Goal: Complete application form

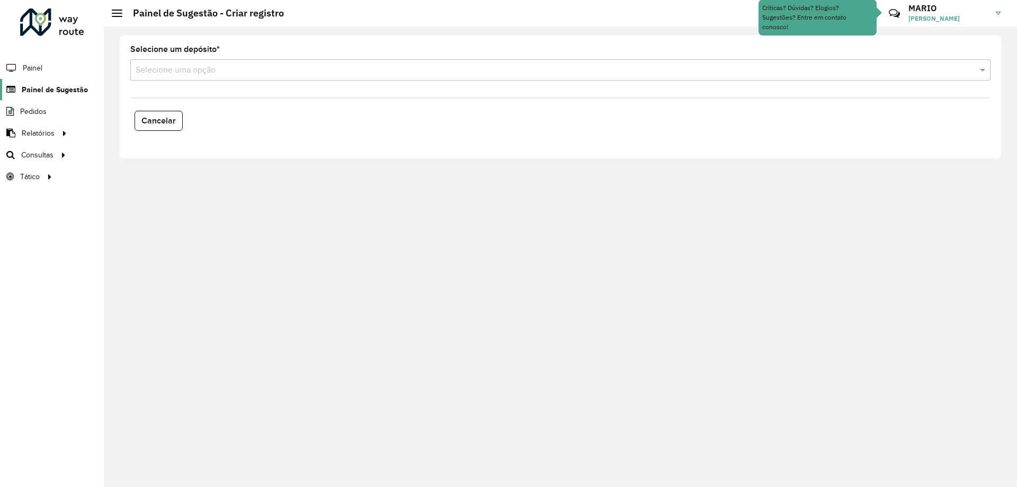
click at [34, 84] on span "Painel de Sugestão" at bounding box center [55, 89] width 66 height 11
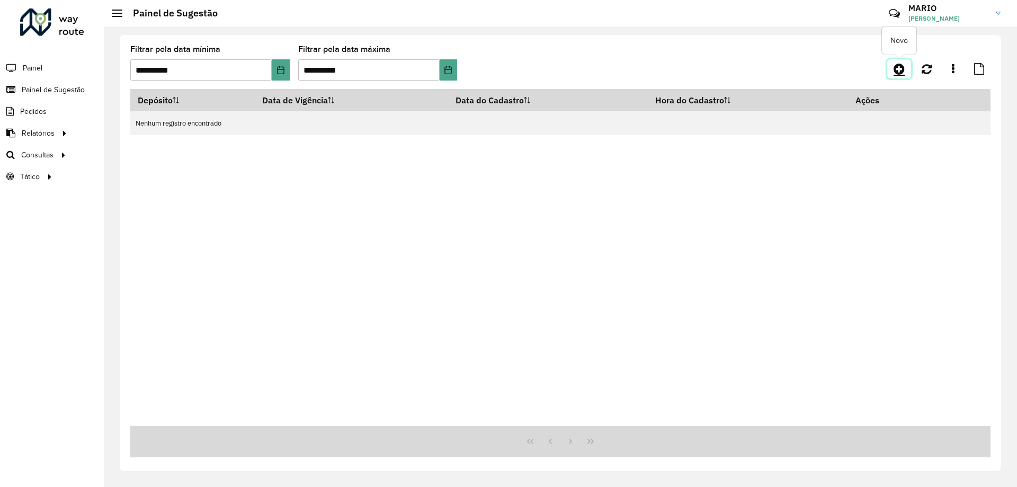
click at [900, 72] on icon at bounding box center [899, 69] width 11 height 13
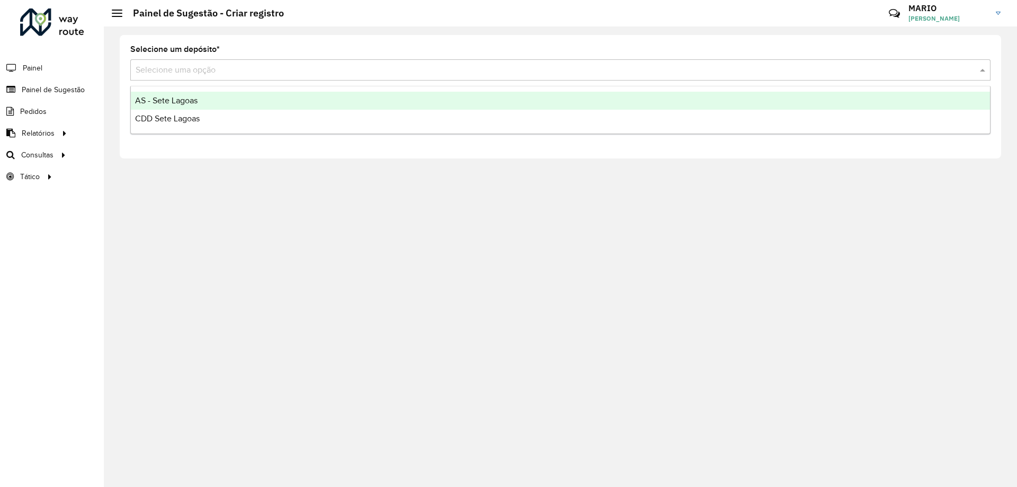
click at [220, 73] on input "text" at bounding box center [550, 70] width 828 height 13
click at [199, 100] on div "AS - Sete Lagoas" at bounding box center [560, 101] width 859 height 18
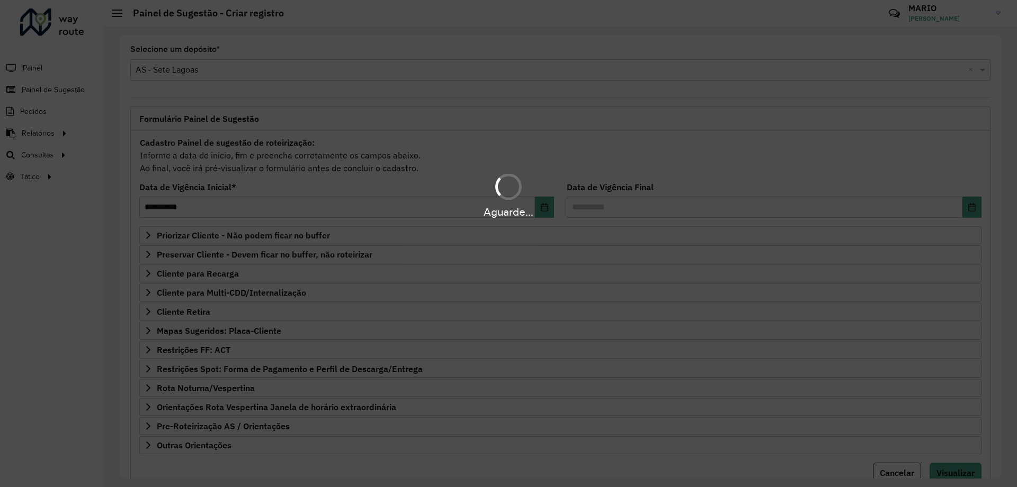
click at [273, 70] on hb-app "**********" at bounding box center [508, 243] width 1017 height 487
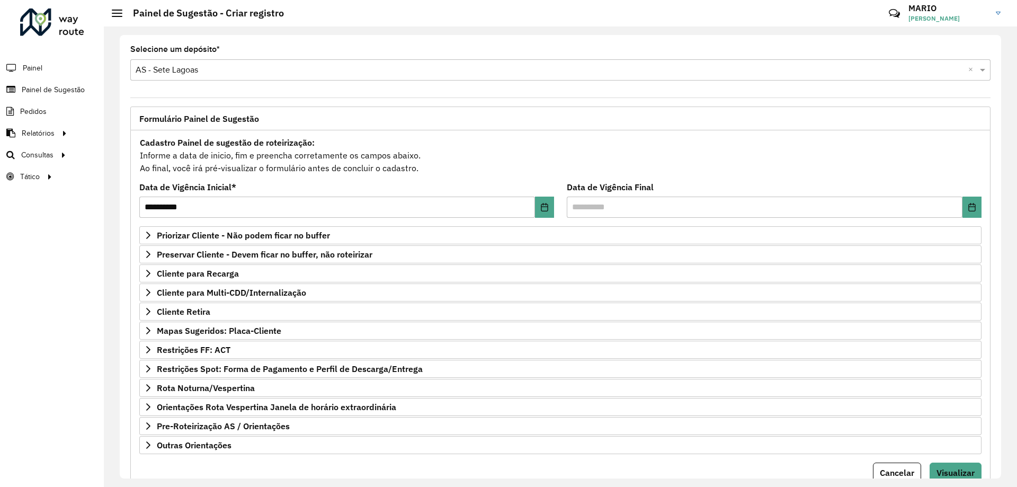
click at [273, 70] on input "text" at bounding box center [550, 70] width 828 height 13
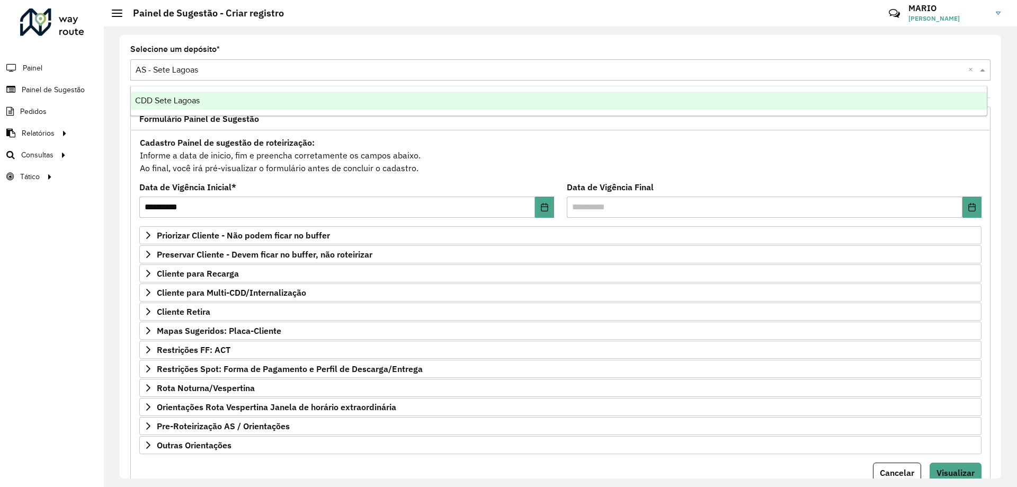
click at [186, 103] on span "CDD Sete Lagoas" at bounding box center [167, 100] width 65 height 9
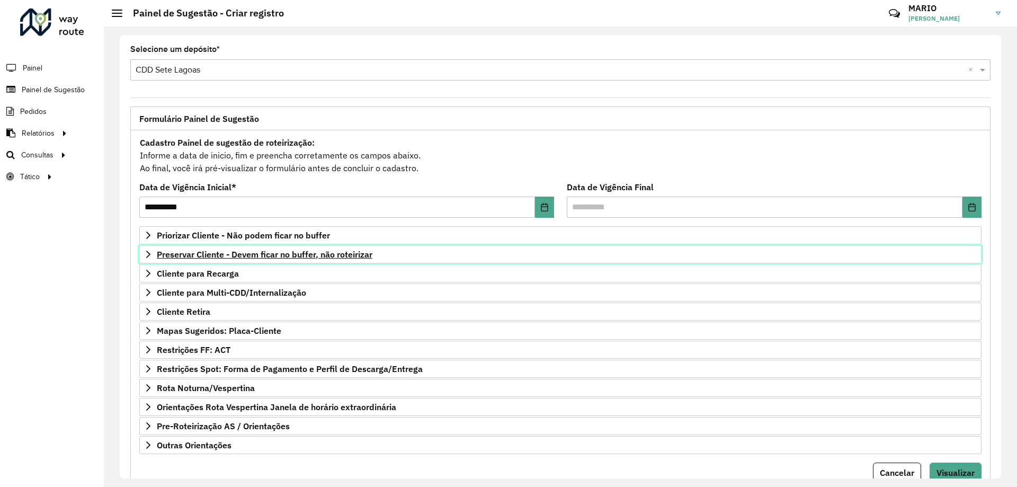
click at [261, 254] on span "Preservar Cliente - Devem ficar no buffer, não roteirizar" at bounding box center [265, 254] width 216 height 8
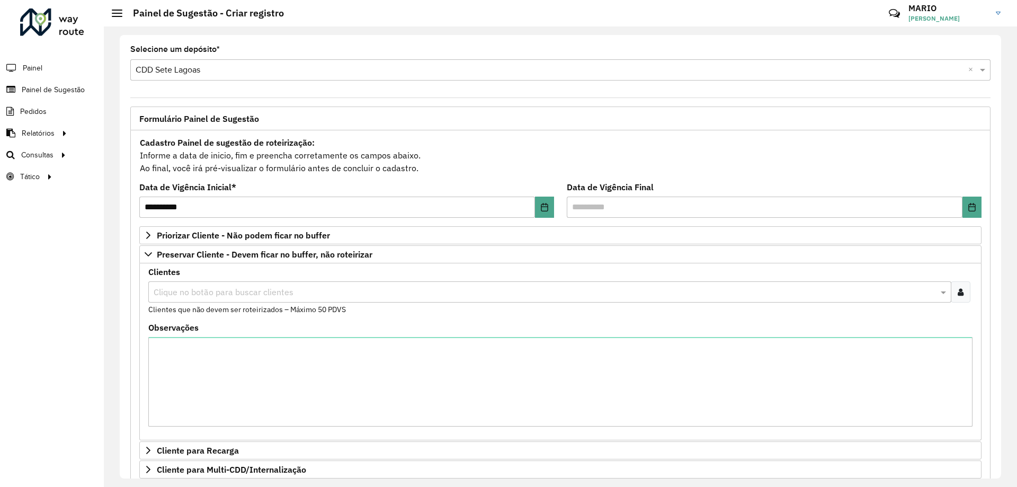
click at [256, 288] on input "text" at bounding box center [544, 292] width 787 height 13
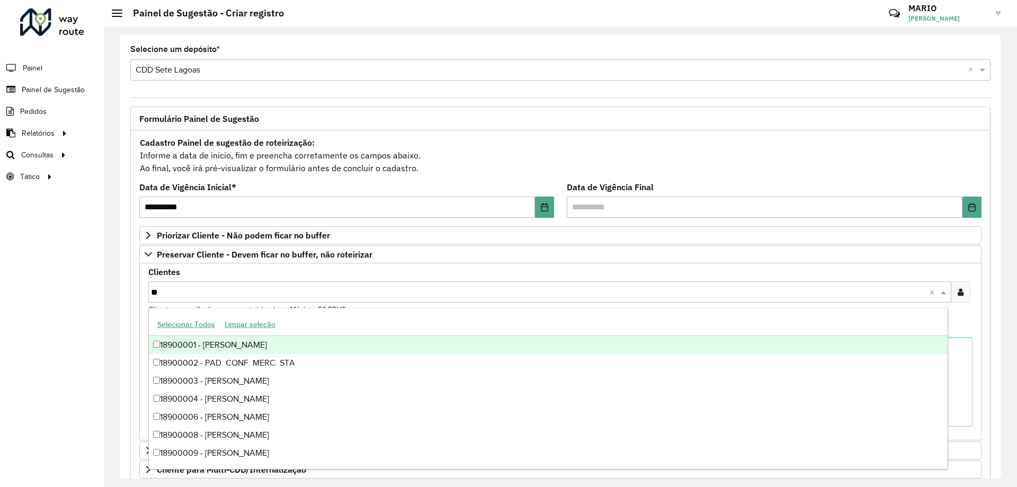
type input "*"
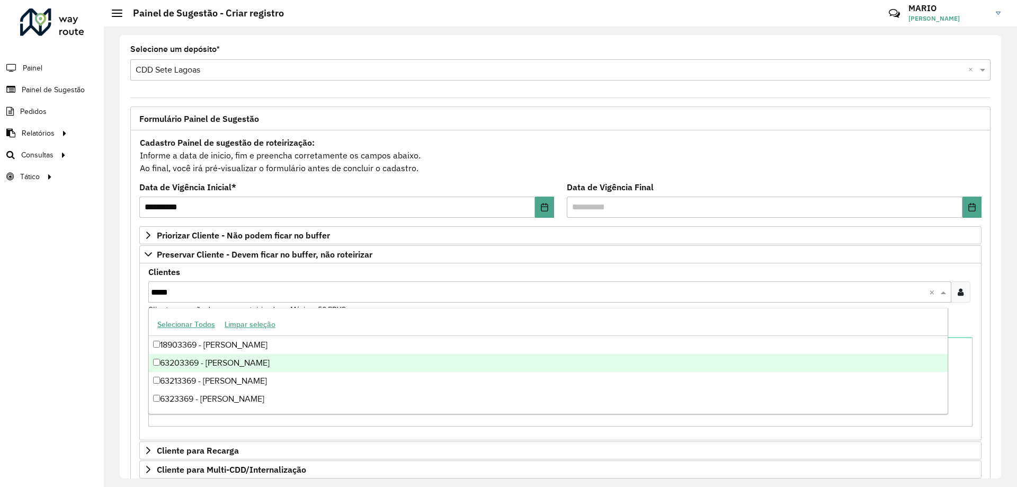
type input "****"
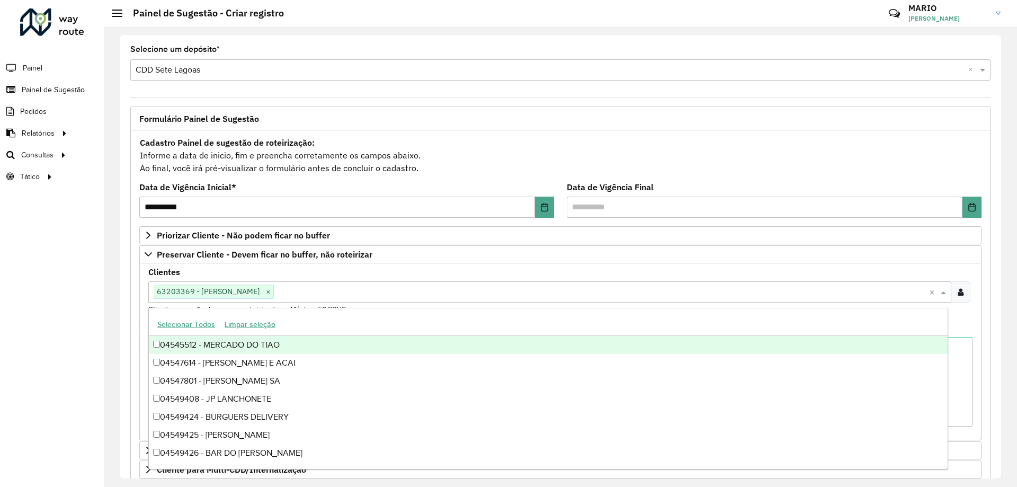
click at [386, 272] on div "Clientes Clique no botão para buscar clientes 63203369 - [PERSON_NAME] × × Clie…" at bounding box center [560, 291] width 824 height 47
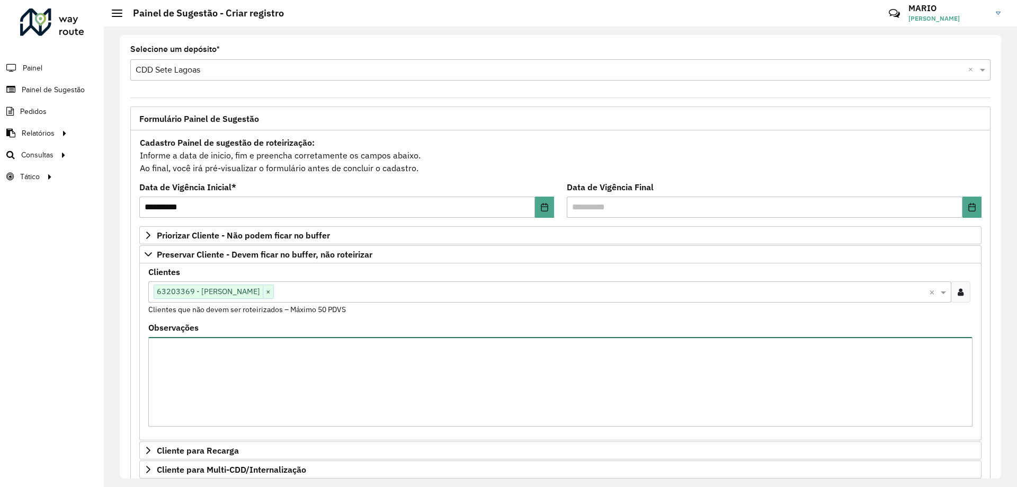
click at [312, 374] on textarea "Observações" at bounding box center [560, 382] width 824 height 90
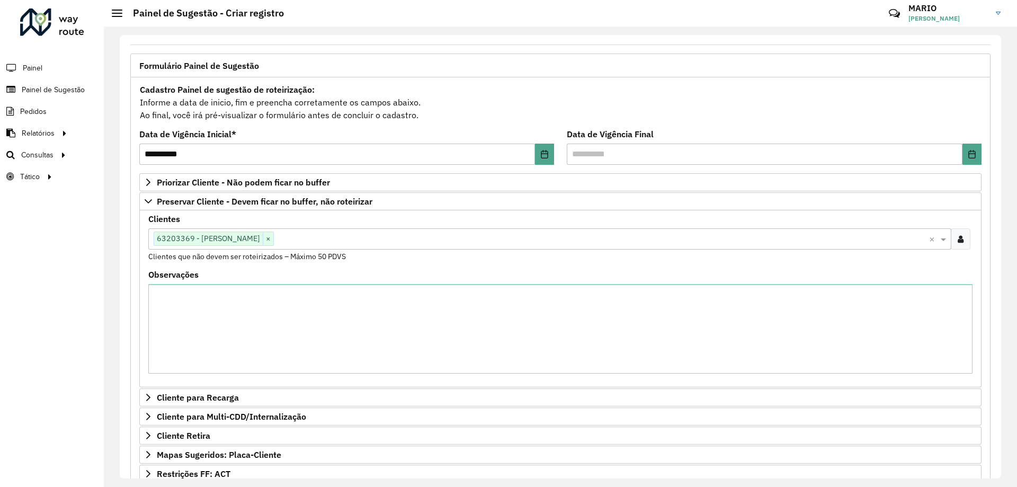
click at [345, 231] on div "Clique no botão para buscar clientes 63203369 - [PERSON_NAME] ×" at bounding box center [538, 239] width 781 height 20
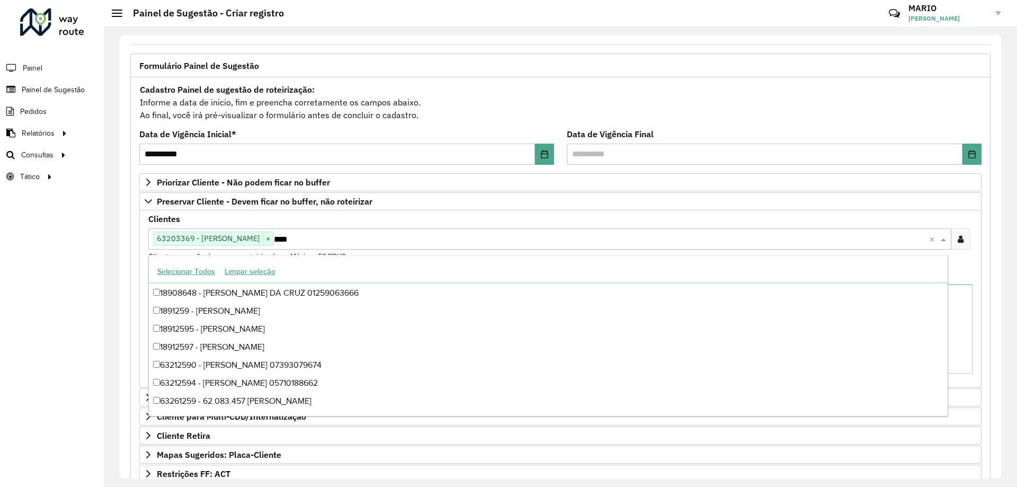
scroll to position [17, 0]
type input "*****"
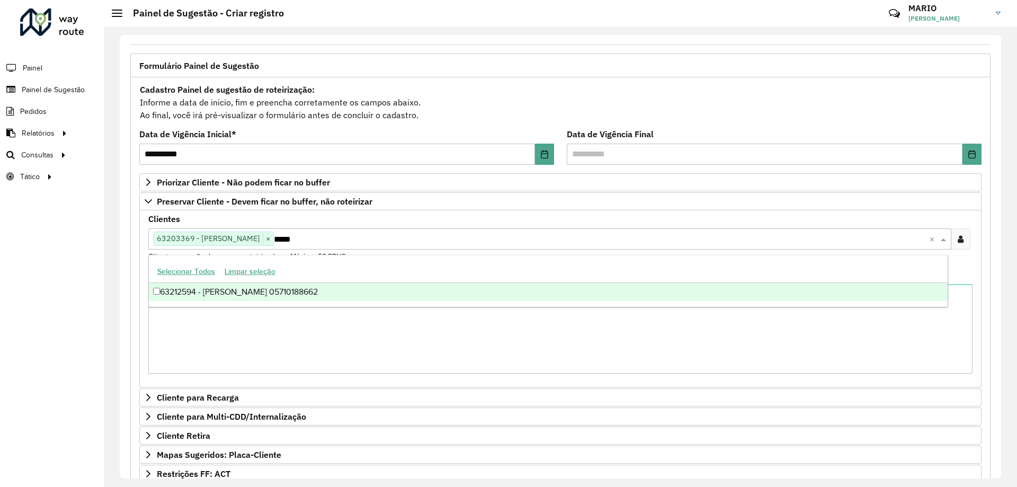
scroll to position [0, 0]
click at [162, 292] on div "63212594 - [PERSON_NAME] 05710188662" at bounding box center [548, 292] width 799 height 18
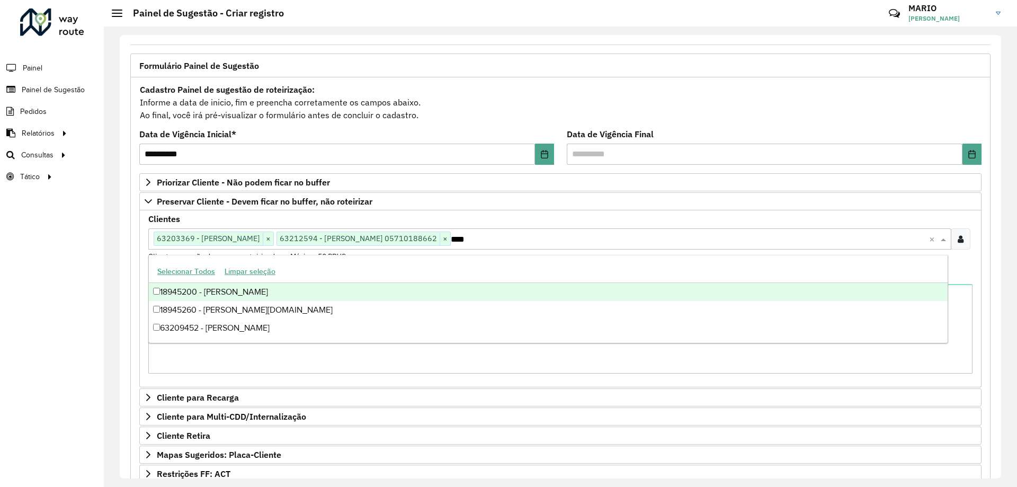
type input "****"
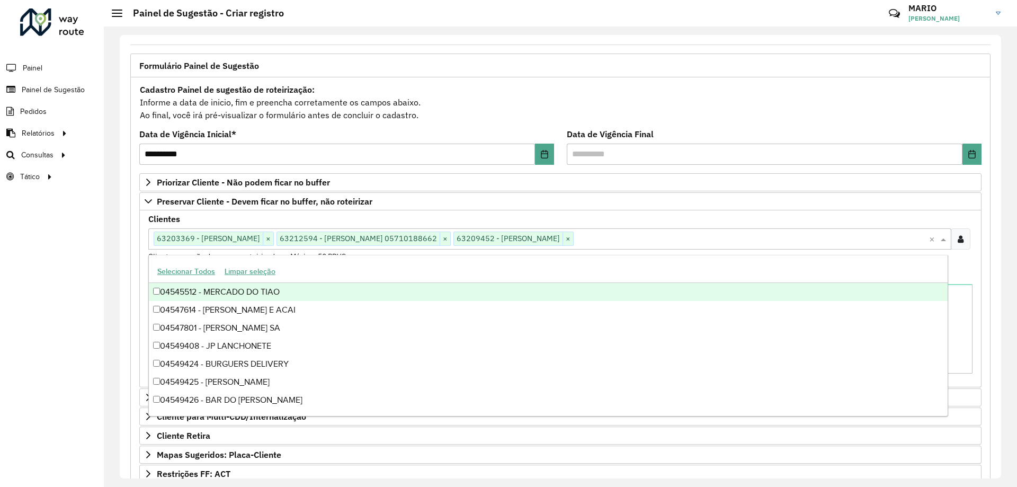
click at [702, 237] on input "text" at bounding box center [751, 239] width 355 height 13
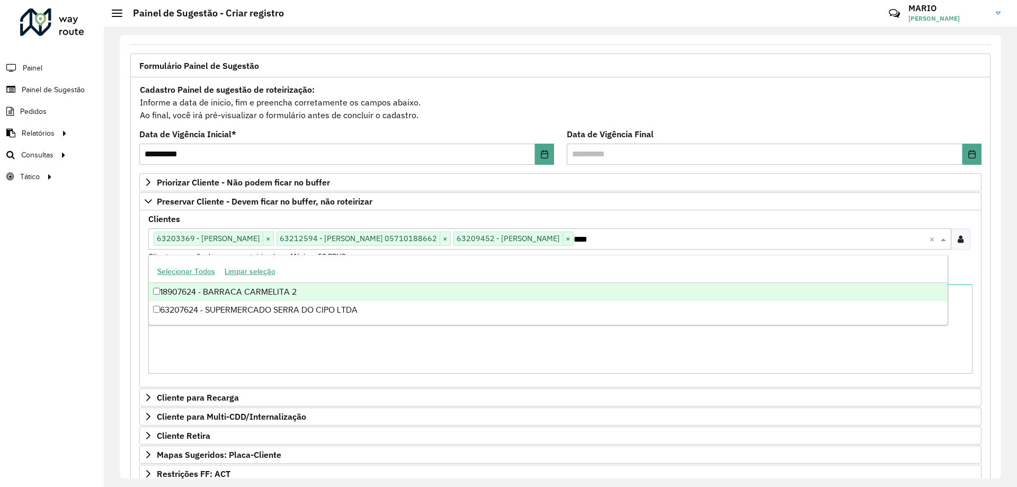
type input "****"
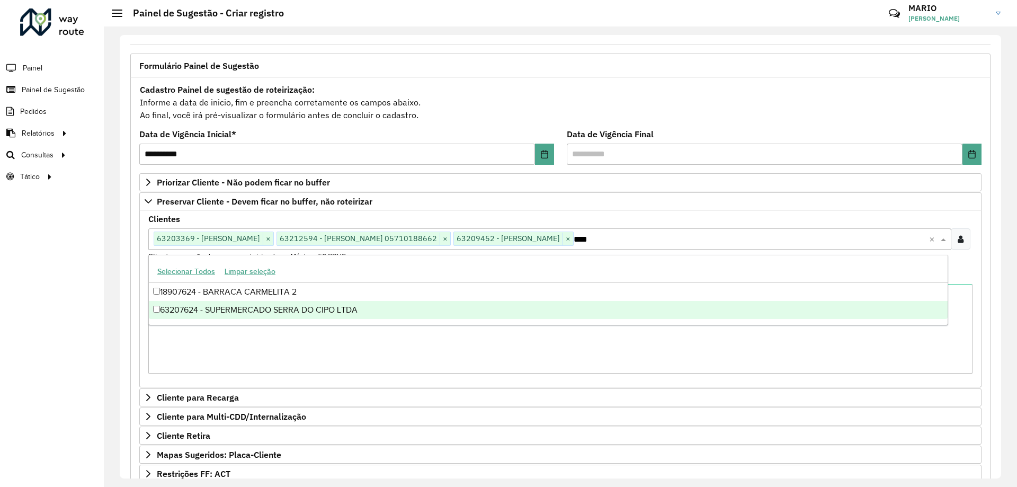
click at [217, 316] on div "63207624 - SUPERMERCADO SERRA DO CIPO LTDA" at bounding box center [548, 310] width 799 height 18
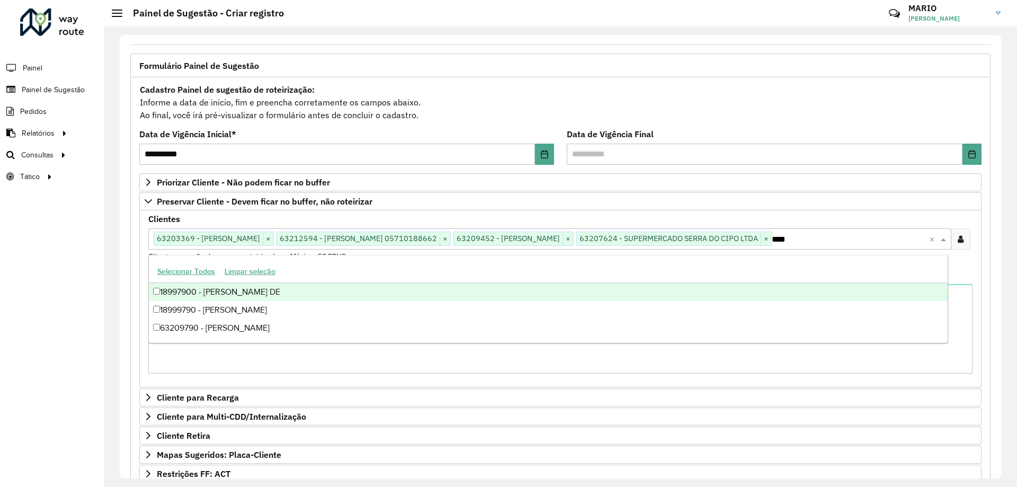
type input "****"
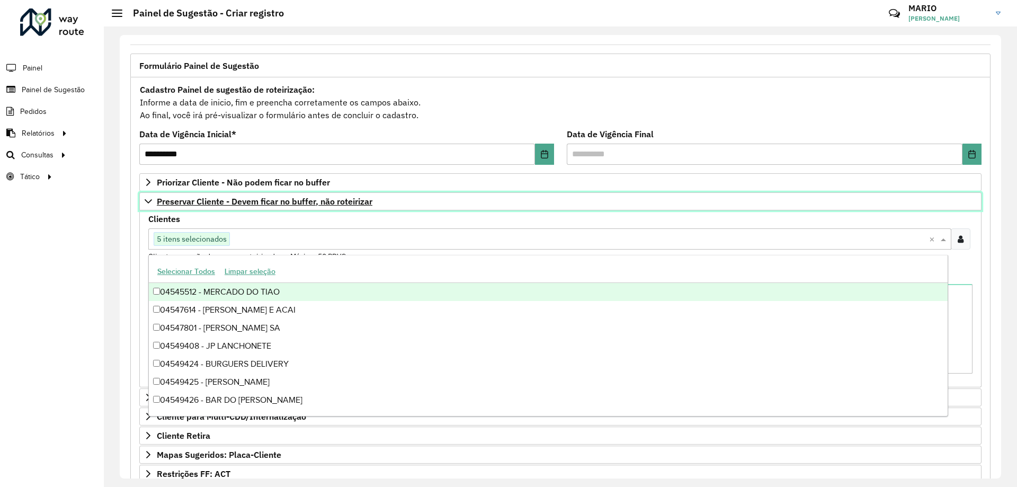
click at [683, 196] on link "Preservar Cliente - Devem ficar no buffer, não roteirizar" at bounding box center [560, 201] width 842 height 18
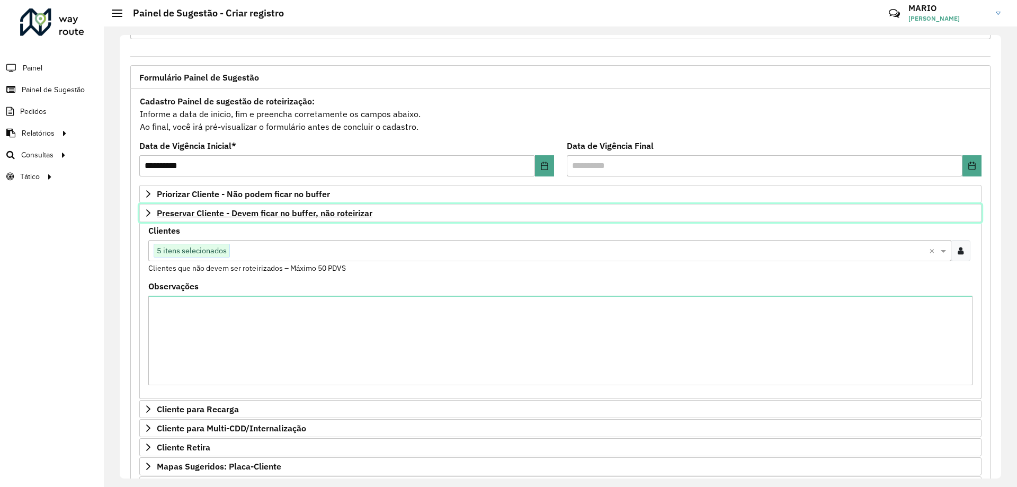
scroll to position [41, 0]
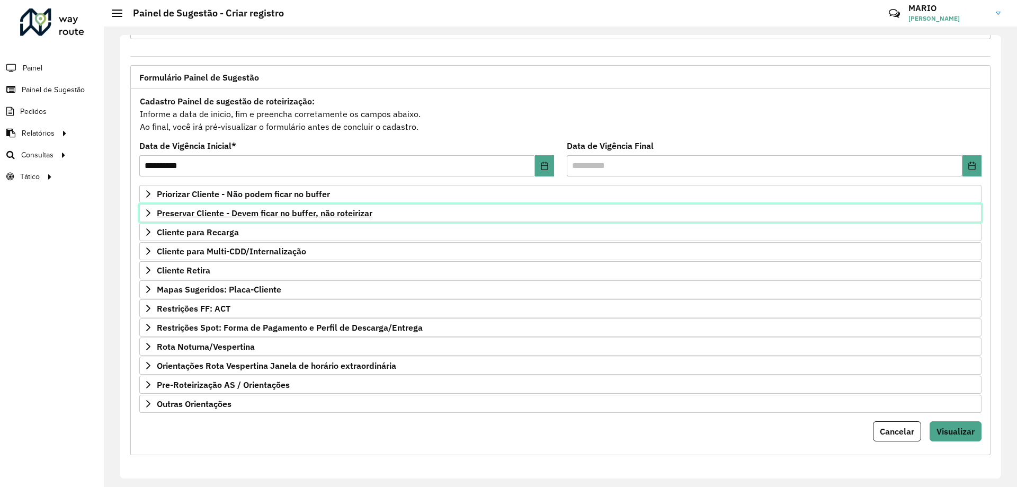
click at [177, 216] on span "Preservar Cliente - Devem ficar no buffer, não roteirizar" at bounding box center [265, 213] width 216 height 8
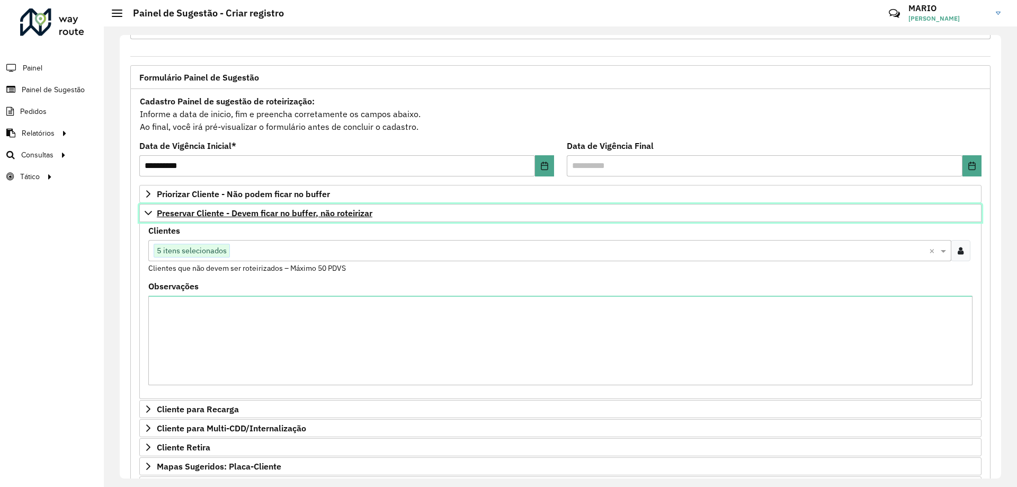
scroll to position [53, 0]
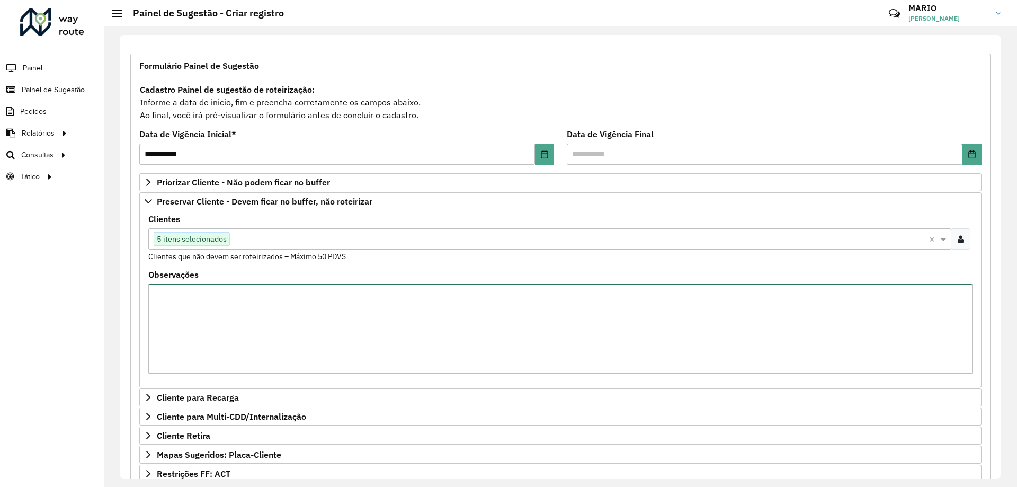
click at [265, 330] on textarea "Observações" at bounding box center [560, 329] width 824 height 90
click at [259, 239] on input "text" at bounding box center [579, 239] width 699 height 13
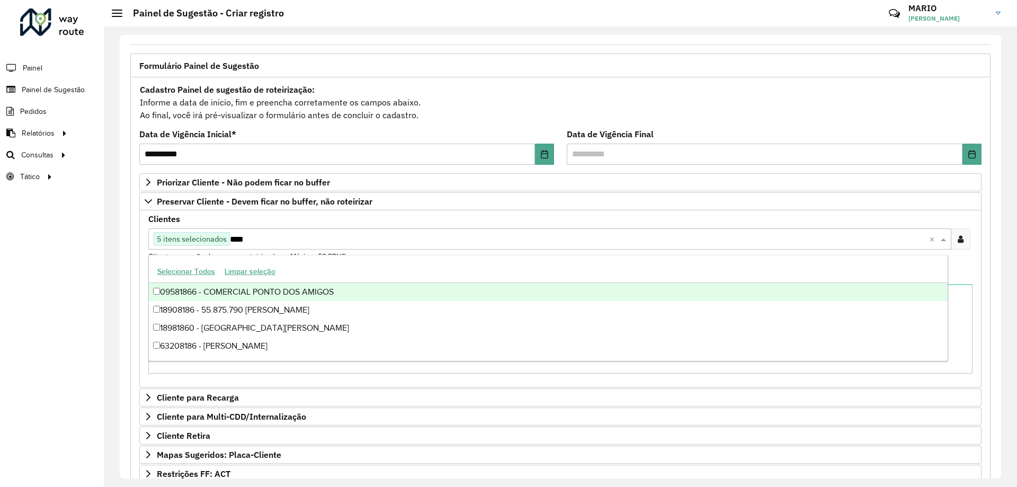
scroll to position [0, 0]
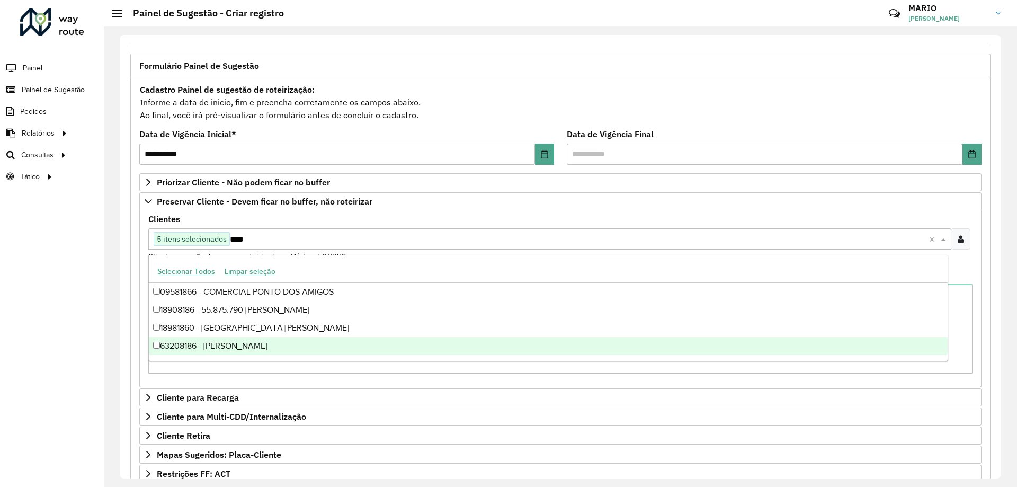
type input "****"
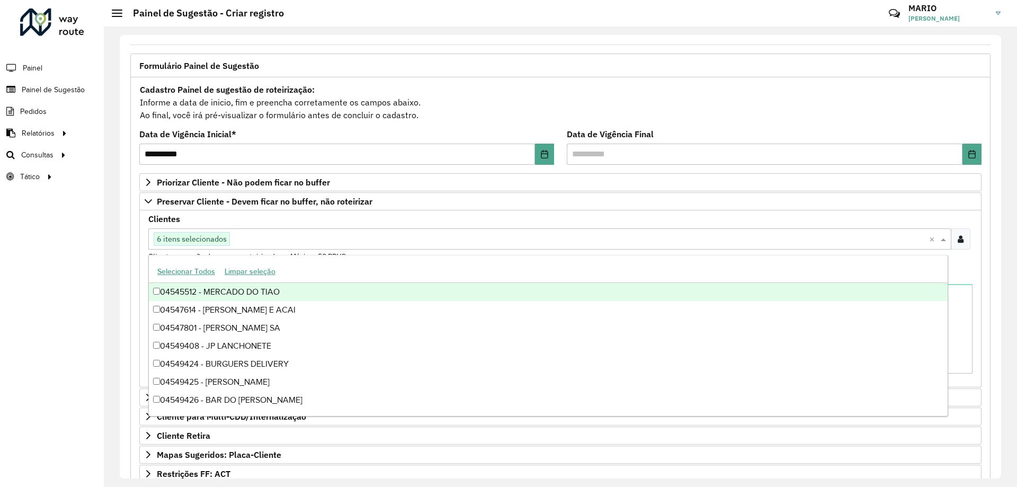
click at [266, 236] on input "text" at bounding box center [579, 239] width 699 height 13
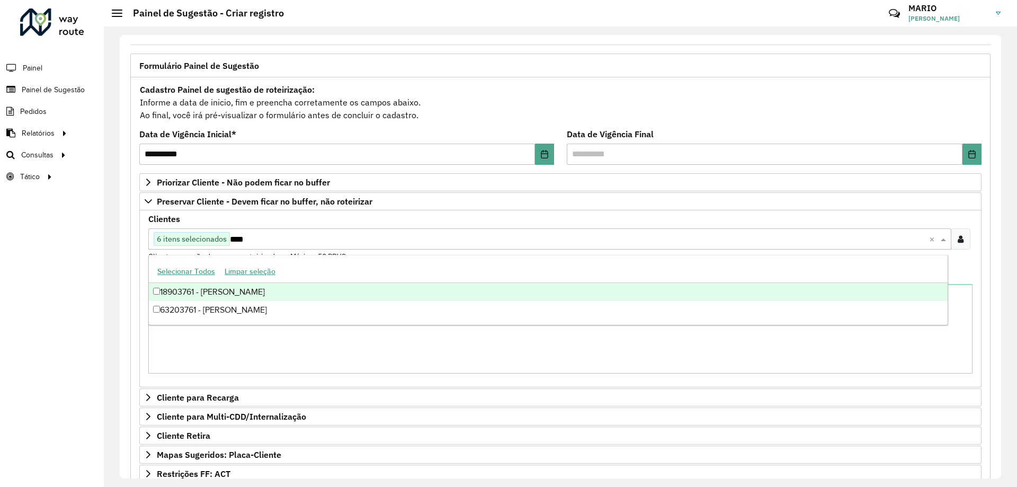
type input "****"
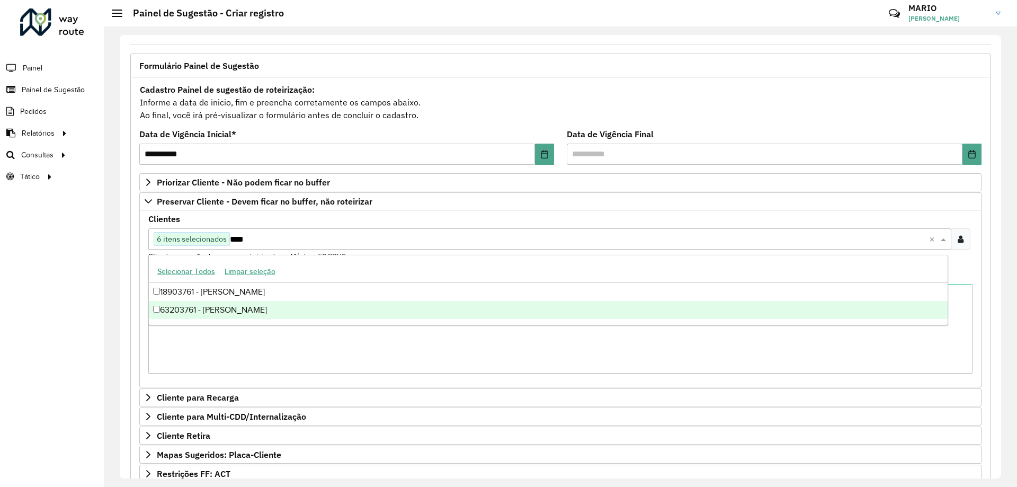
click at [243, 311] on div "63203761 - [PERSON_NAME]" at bounding box center [548, 310] width 799 height 18
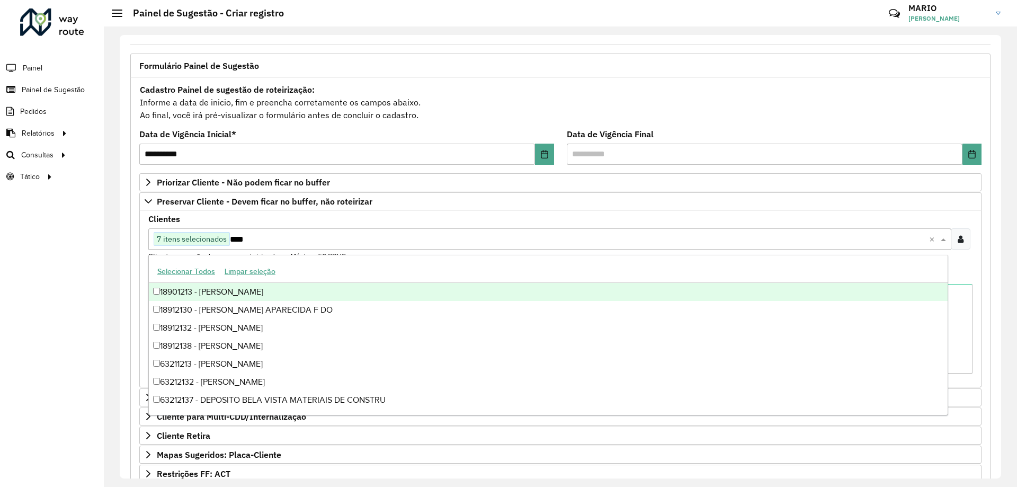
type input "*****"
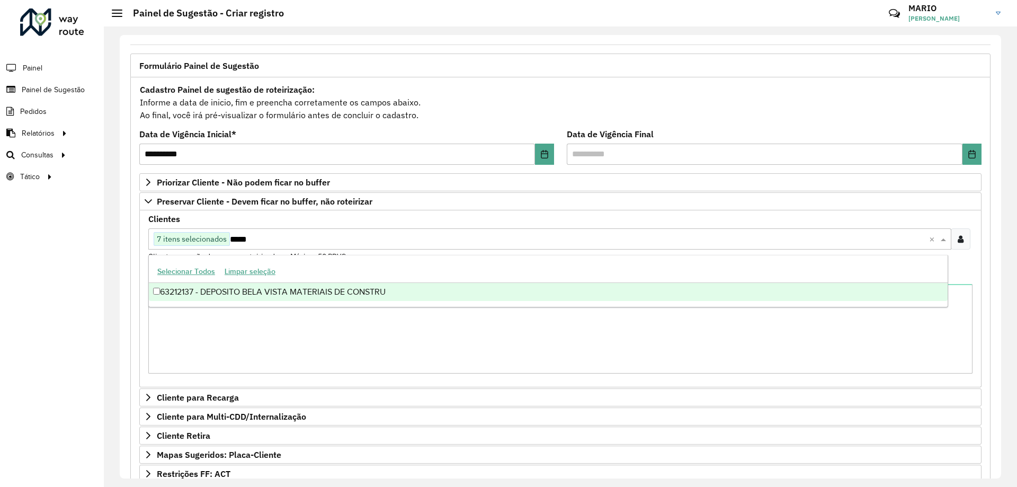
click at [192, 289] on div "63212137 - DEPOSITO BELA VISTA MATERIAIS DE CONSTRU" at bounding box center [548, 292] width 799 height 18
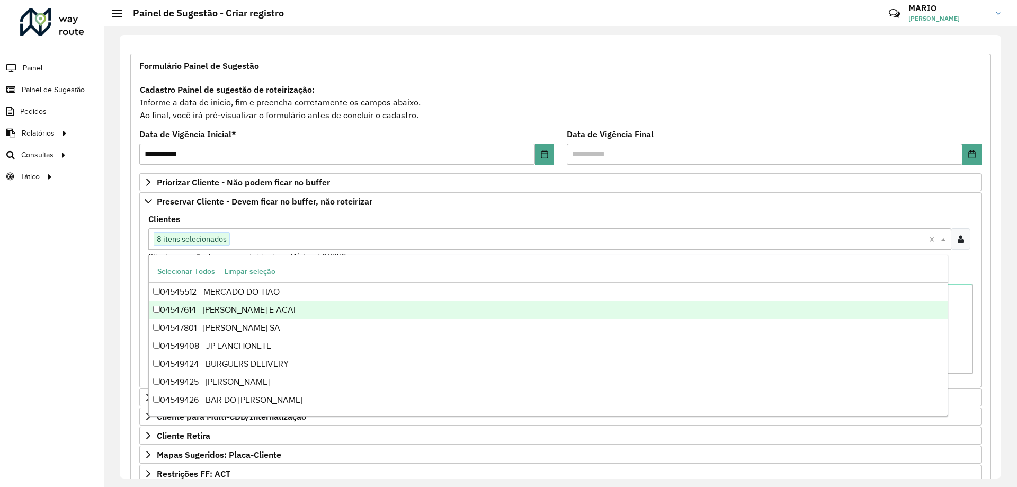
click at [697, 105] on div "Cadastro Painel de sugestão de roteirização: Informe a data de inicio, fim e pr…" at bounding box center [560, 102] width 842 height 39
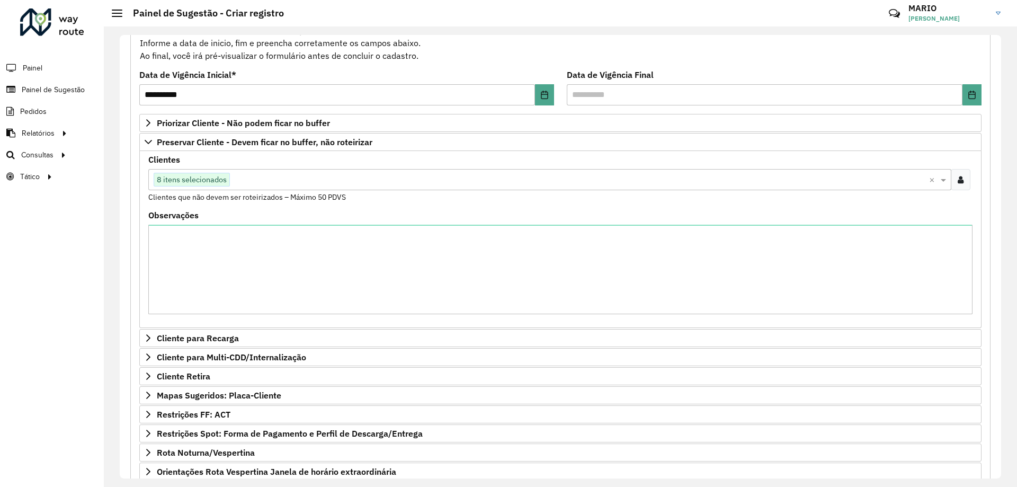
scroll to position [218, 0]
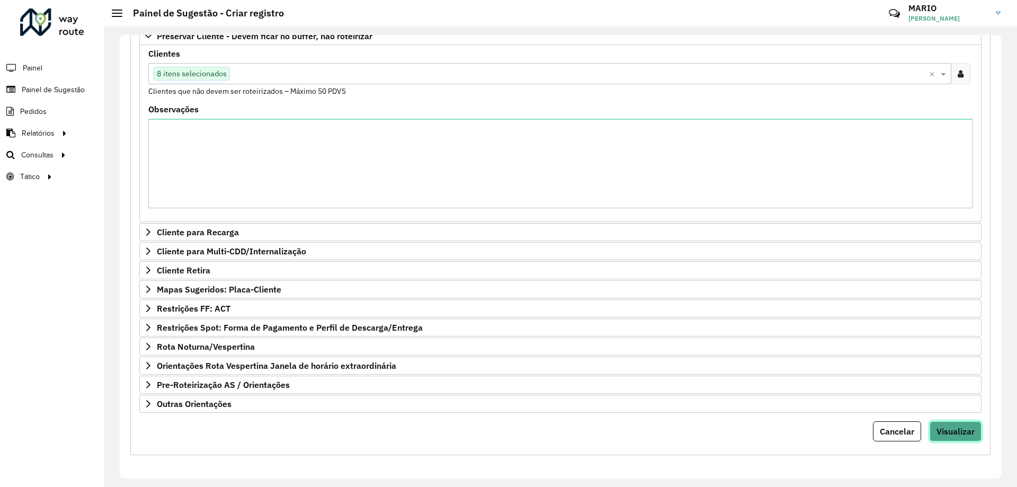
click at [963, 430] on span "Visualizar" at bounding box center [955, 431] width 38 height 11
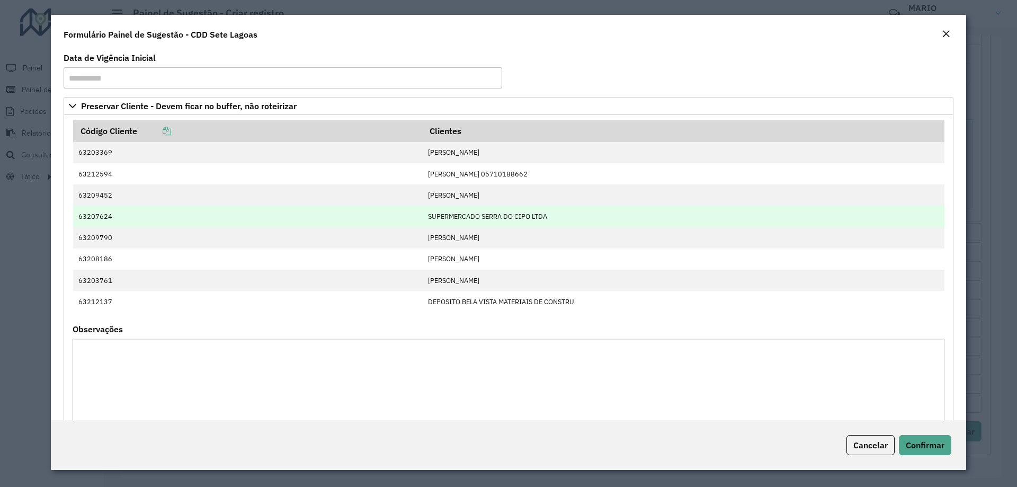
scroll to position [35, 0]
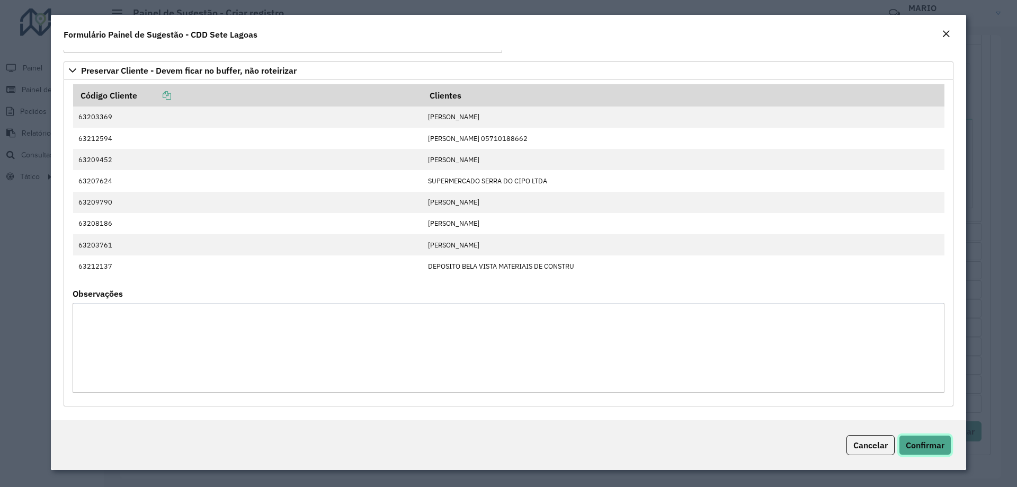
click at [928, 448] on span "Confirmar" at bounding box center [925, 445] width 39 height 11
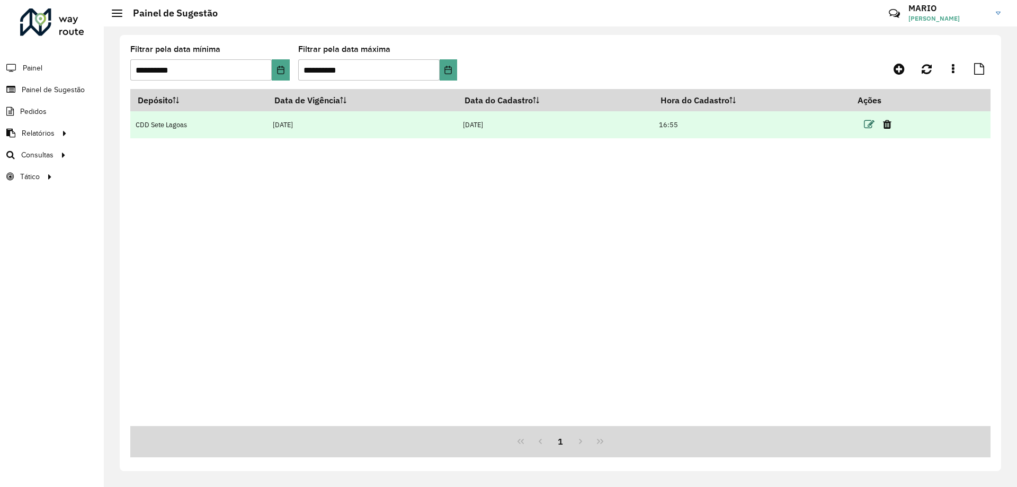
click at [868, 124] on icon at bounding box center [869, 124] width 11 height 11
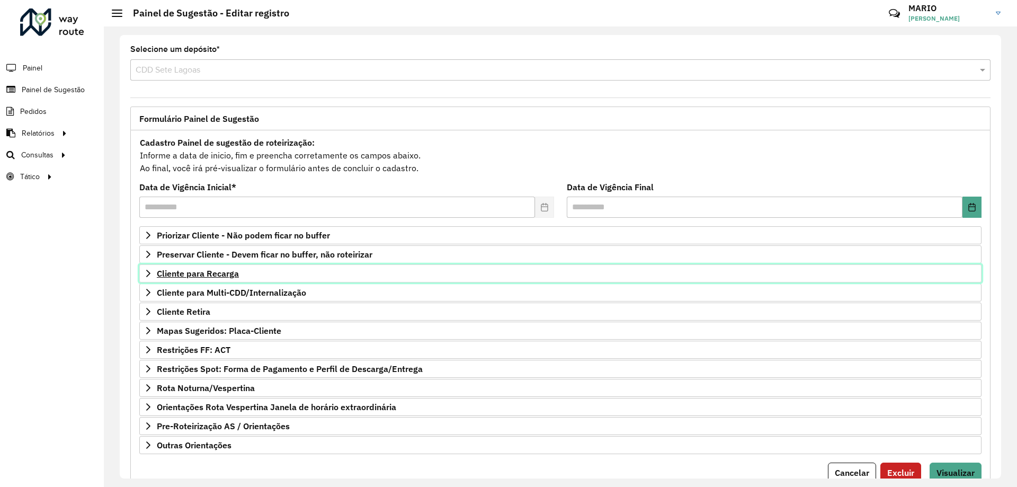
click at [145, 271] on icon at bounding box center [148, 273] width 8 height 8
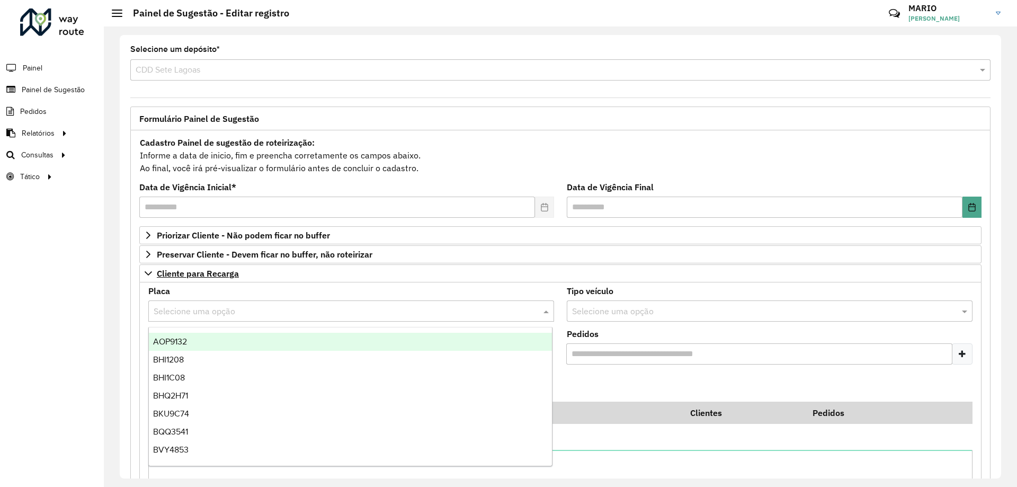
click at [201, 314] on input "text" at bounding box center [341, 311] width 374 height 13
click at [149, 253] on icon at bounding box center [148, 254] width 4 height 7
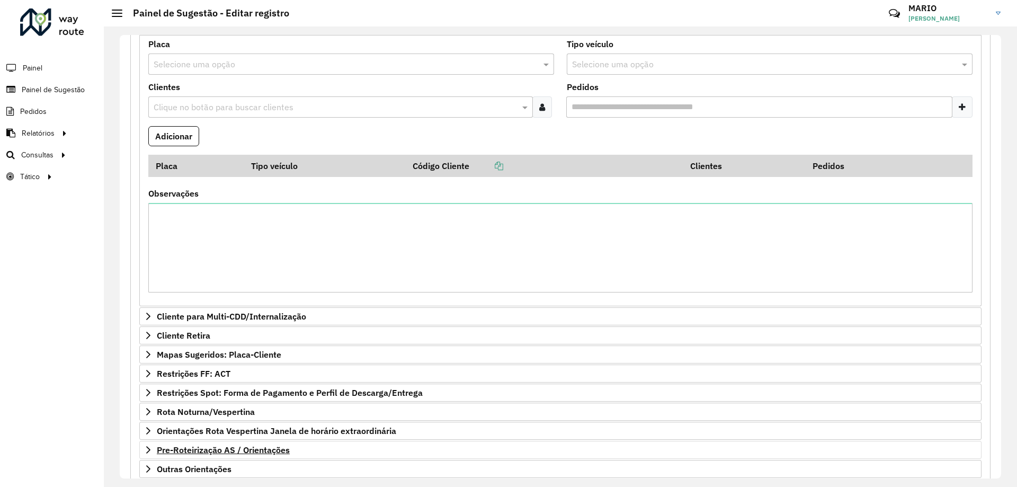
scroll to position [489, 0]
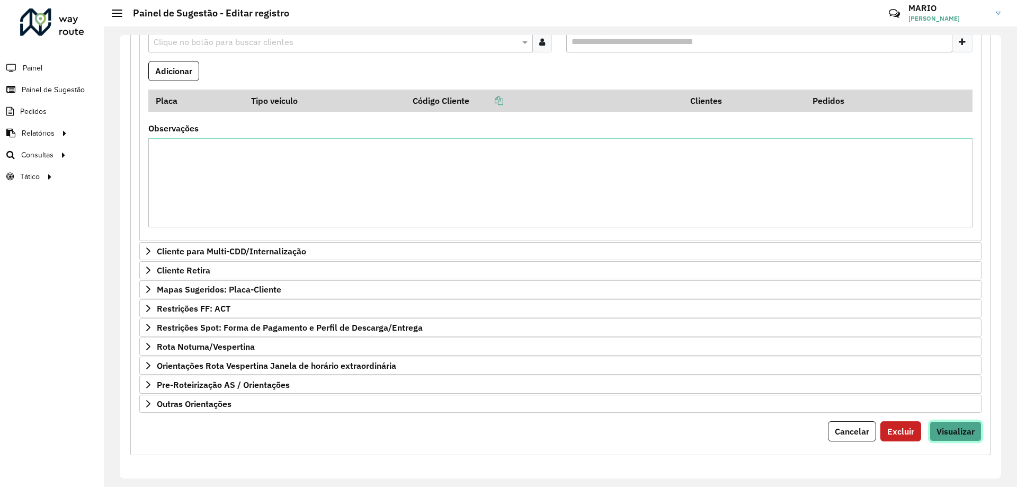
click at [941, 429] on span "Visualizar" at bounding box center [955, 431] width 38 height 11
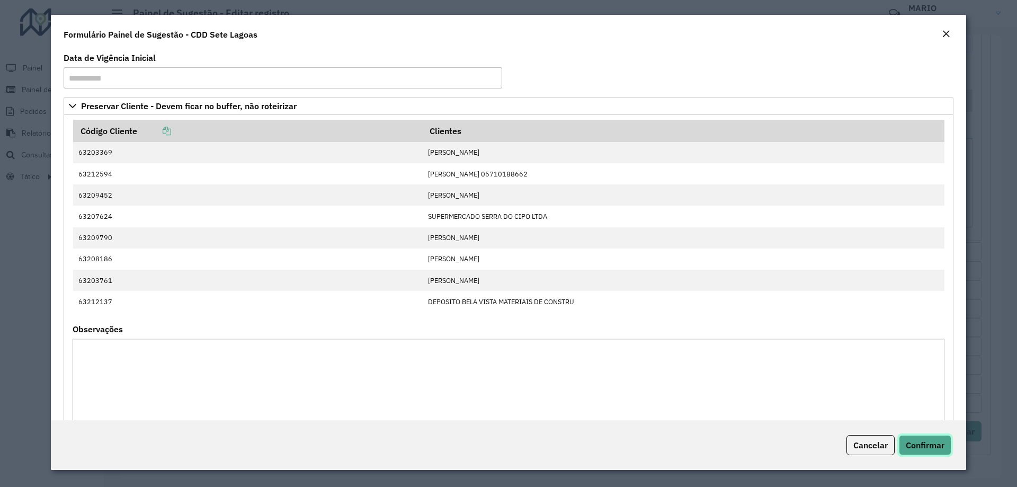
click at [940, 445] on span "Confirmar" at bounding box center [925, 445] width 39 height 11
